Goal: Transaction & Acquisition: Purchase product/service

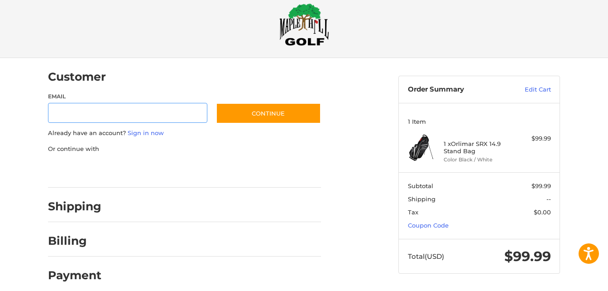
scroll to position [23, 0]
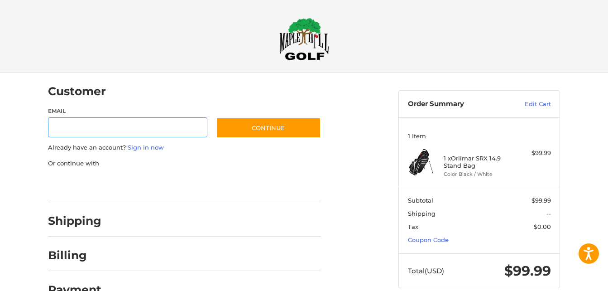
scroll to position [14, 0]
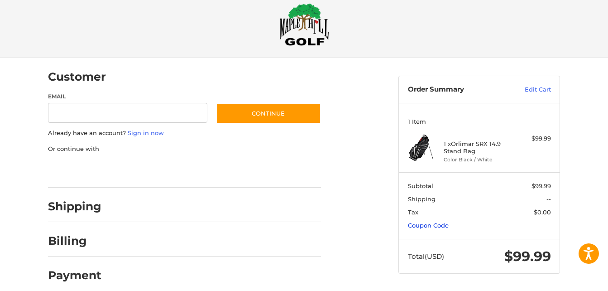
click at [430, 226] on link "Coupon Code" at bounding box center [428, 225] width 41 height 7
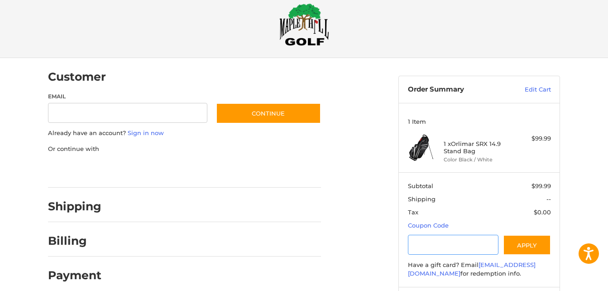
click at [424, 238] on input "Gift Certificate or Coupon Code" at bounding box center [453, 245] width 91 height 20
click at [530, 247] on button "Apply" at bounding box center [527, 245] width 48 height 20
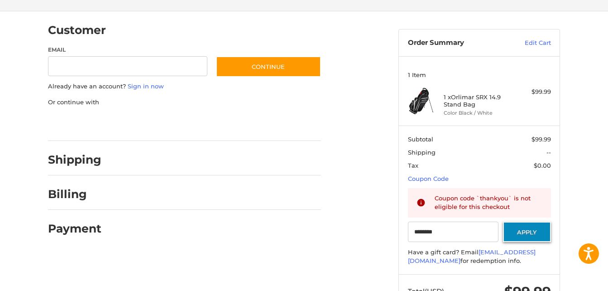
scroll to position [62, 0]
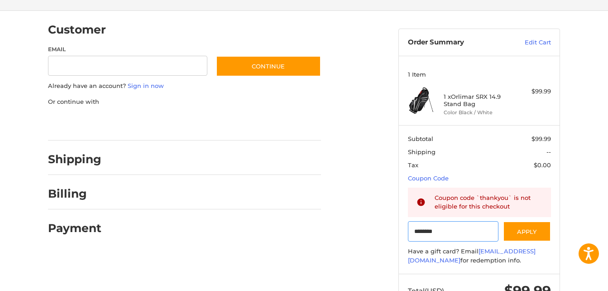
click at [446, 230] on input "********" at bounding box center [453, 231] width 91 height 20
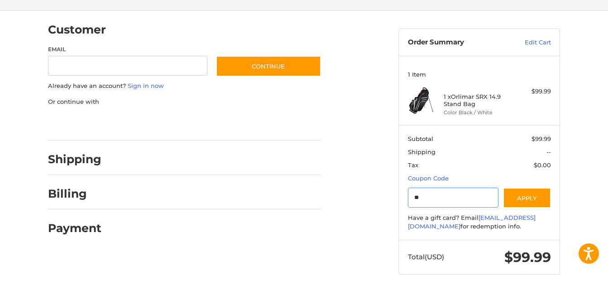
type input "*"
click at [536, 198] on button "Apply" at bounding box center [527, 198] width 48 height 20
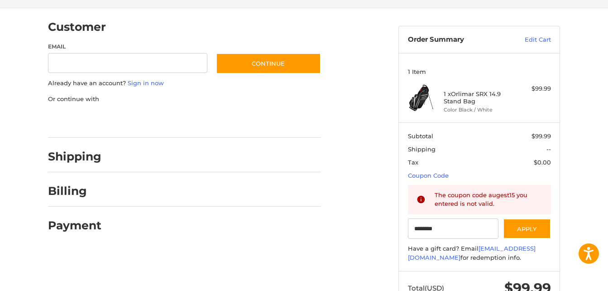
scroll to position [65, 0]
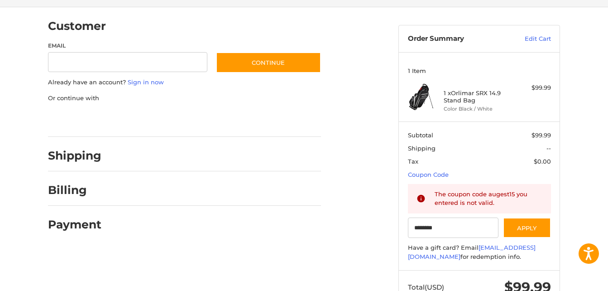
click at [376, 99] on div "Customer Guest Customer Email Subscribe to our newsletter. Continue Already hav…" at bounding box center [216, 123] width 351 height 232
click at [449, 228] on input "********" at bounding box center [453, 227] width 91 height 20
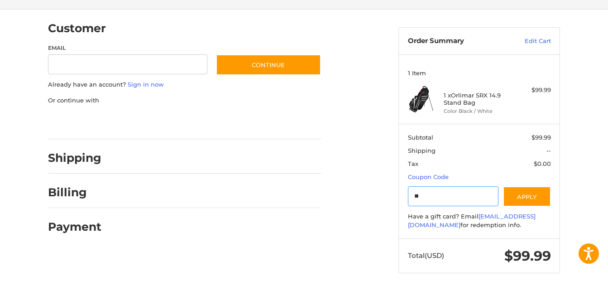
type input "*"
